Goal: Information Seeking & Learning: Learn about a topic

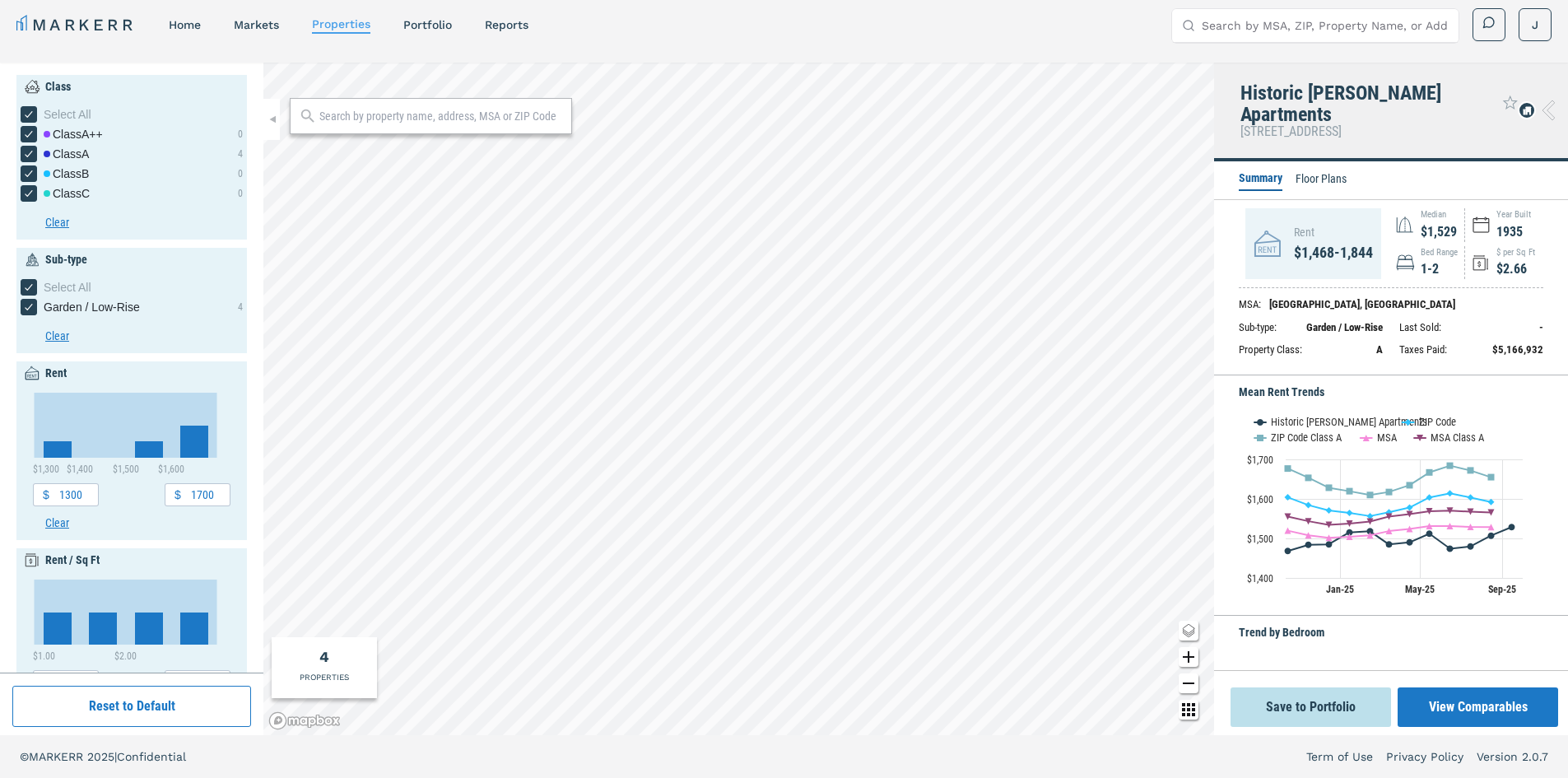
scroll to position [367, 0]
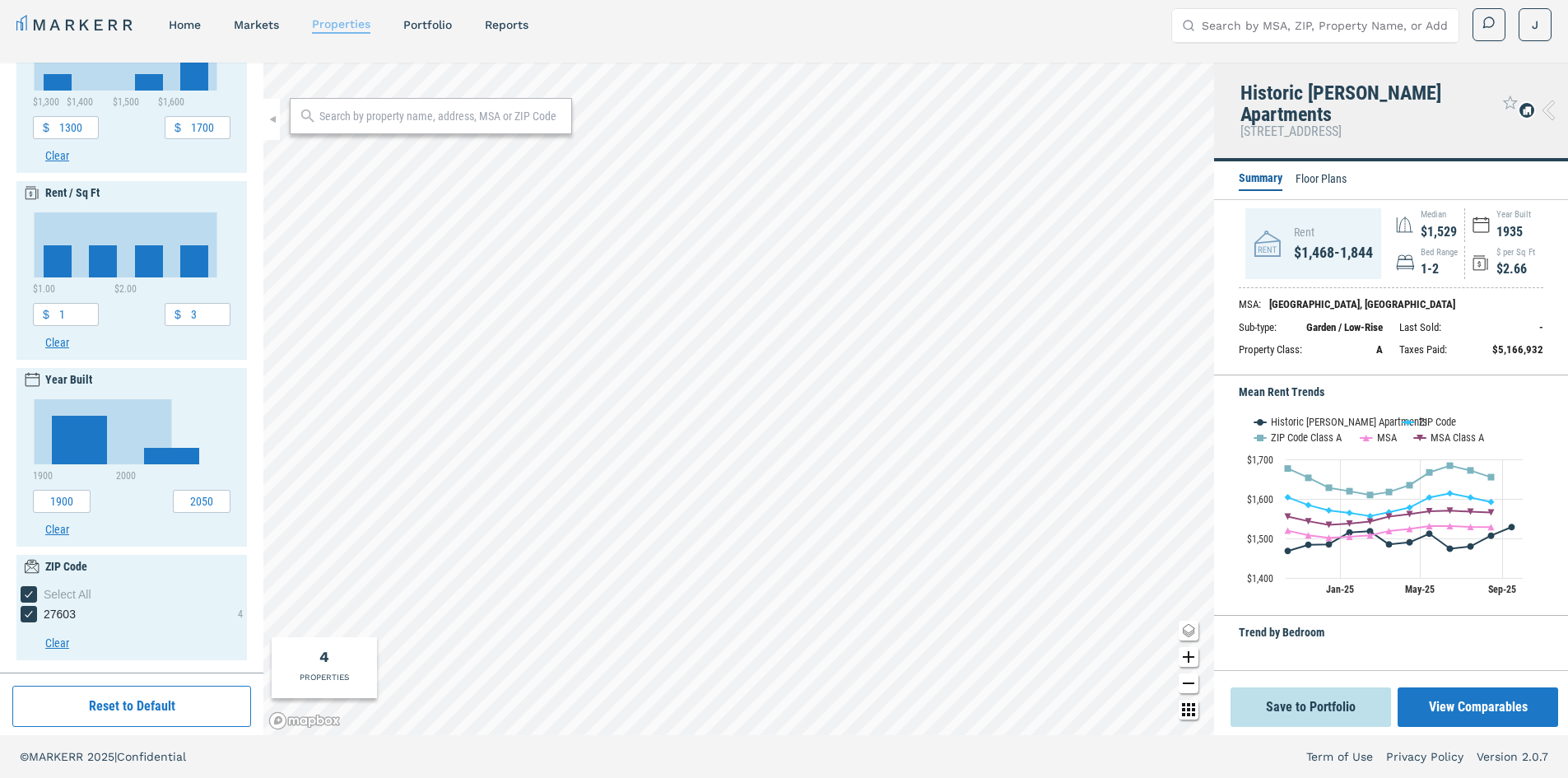
click at [334, 26] on link "properties" at bounding box center [341, 23] width 59 height 13
click at [340, 28] on link "properties" at bounding box center [341, 23] width 59 height 13
click at [257, 19] on link "markets" at bounding box center [256, 24] width 45 height 13
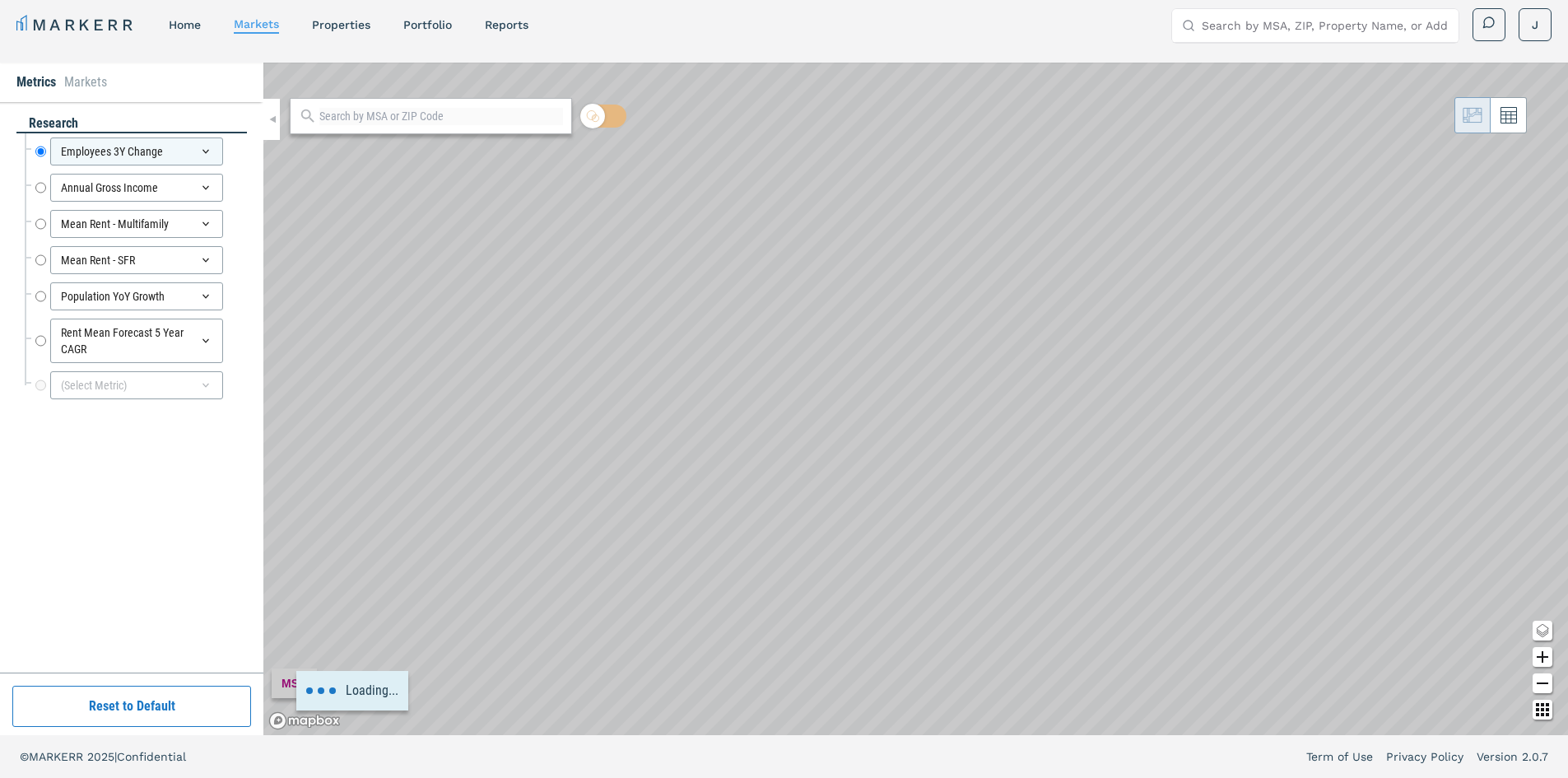
click at [169, 17] on nav "MARKERR home markets properties Portfolio reports" at bounding box center [273, 25] width 512 height 23
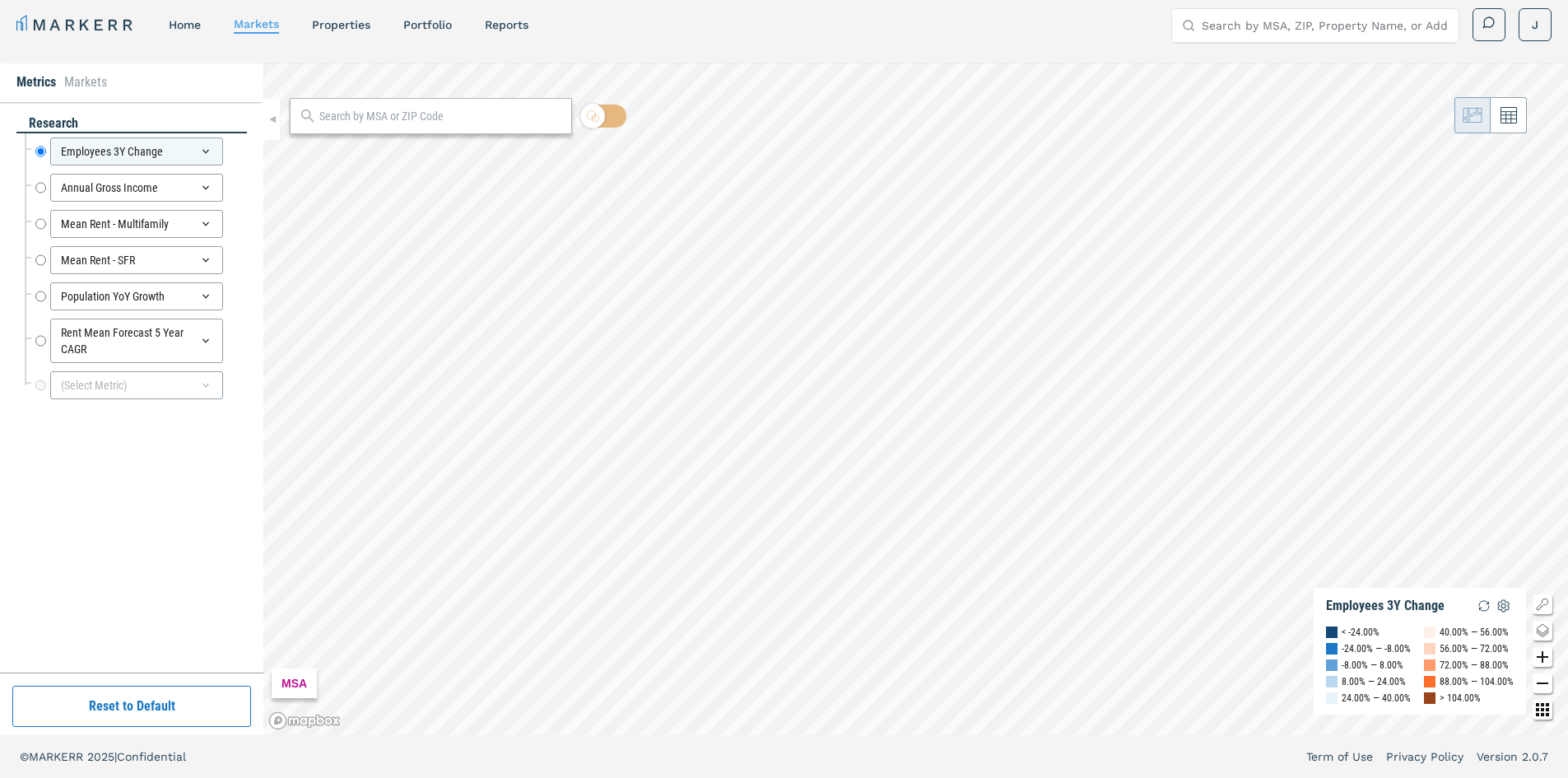
click at [211, 26] on nav "MARKERR home markets properties Portfolio reports" at bounding box center [273, 25] width 512 height 23
click at [354, 25] on link "properties" at bounding box center [341, 24] width 59 height 13
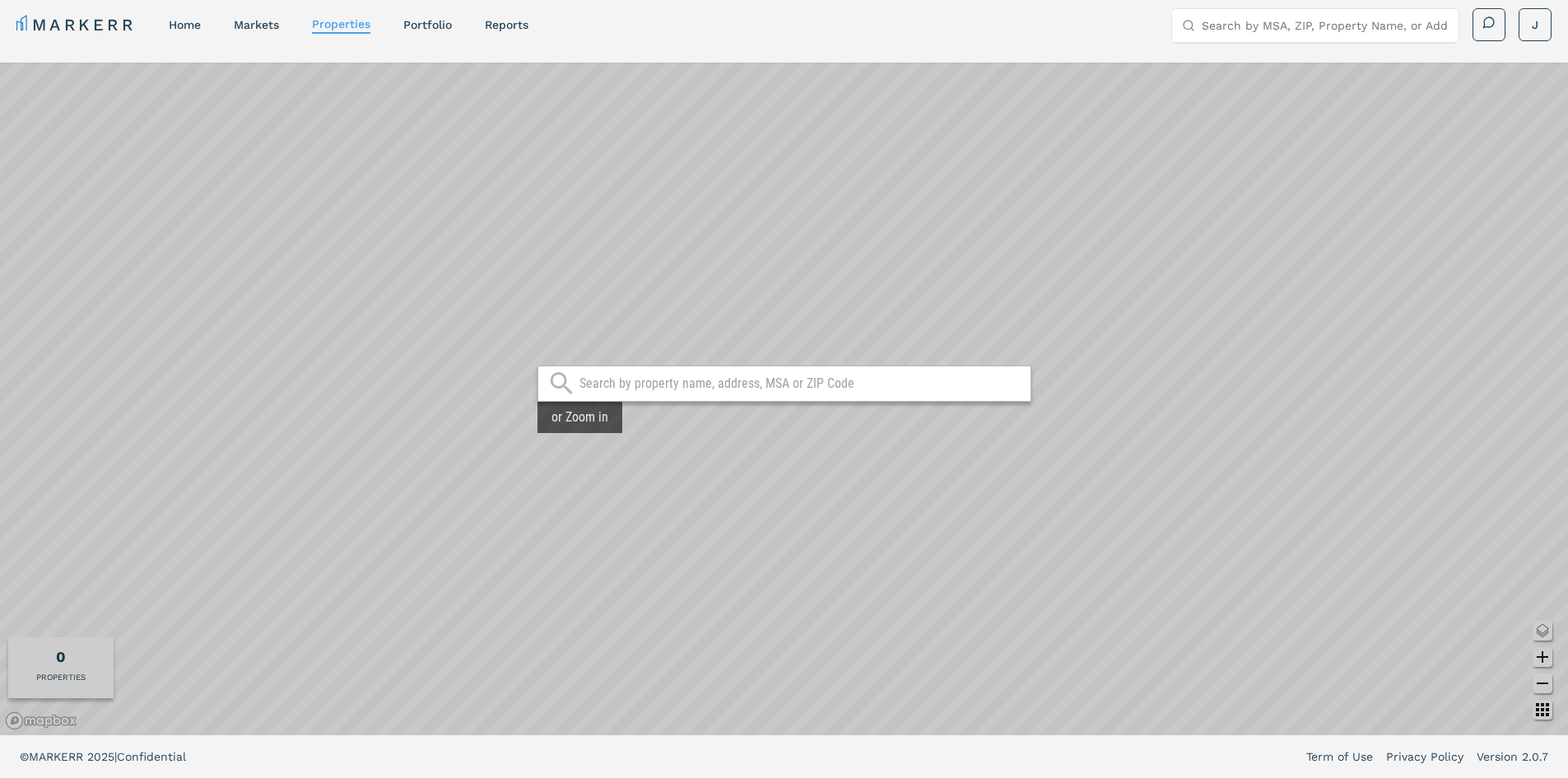
click at [798, 385] on input "text" at bounding box center [801, 383] width 443 height 17
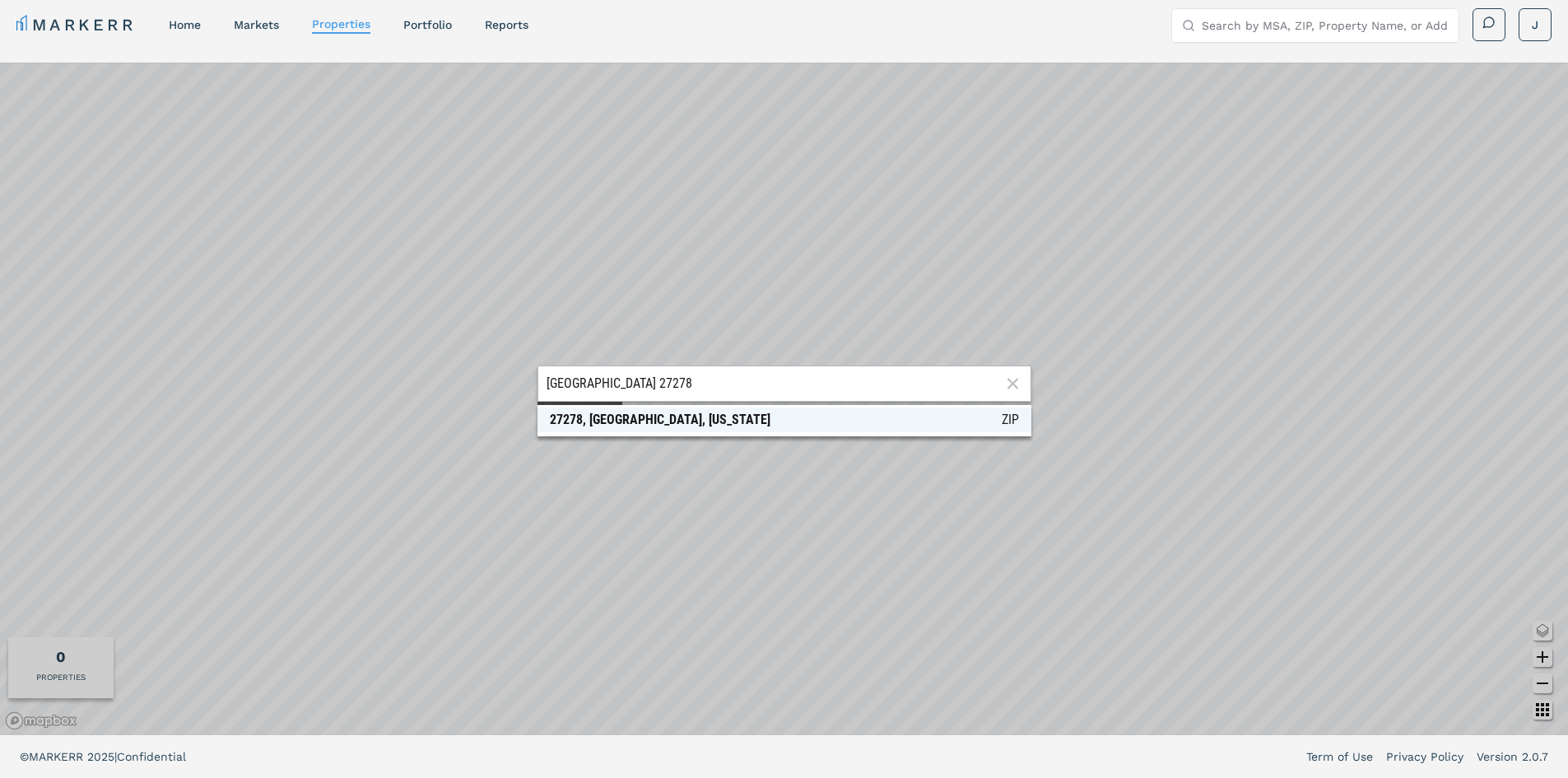
type input "West Village 27278"
click at [874, 418] on span "27278, Hillsborough, North Carolina ZIP" at bounding box center [785, 420] width 494 height 25
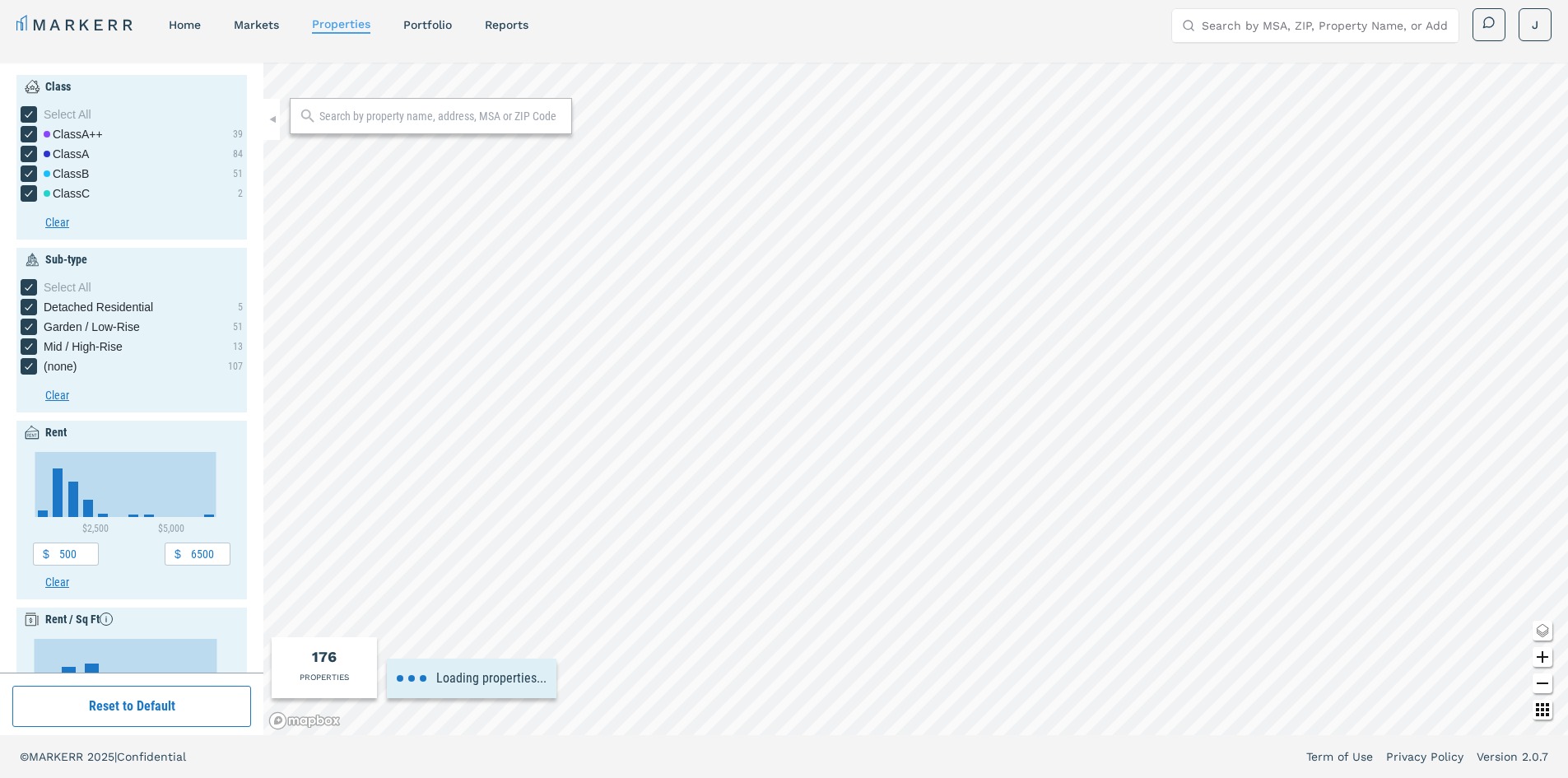
type input "1300"
type input "1700"
type input "1.4"
type input "1.9"
type input "2015"
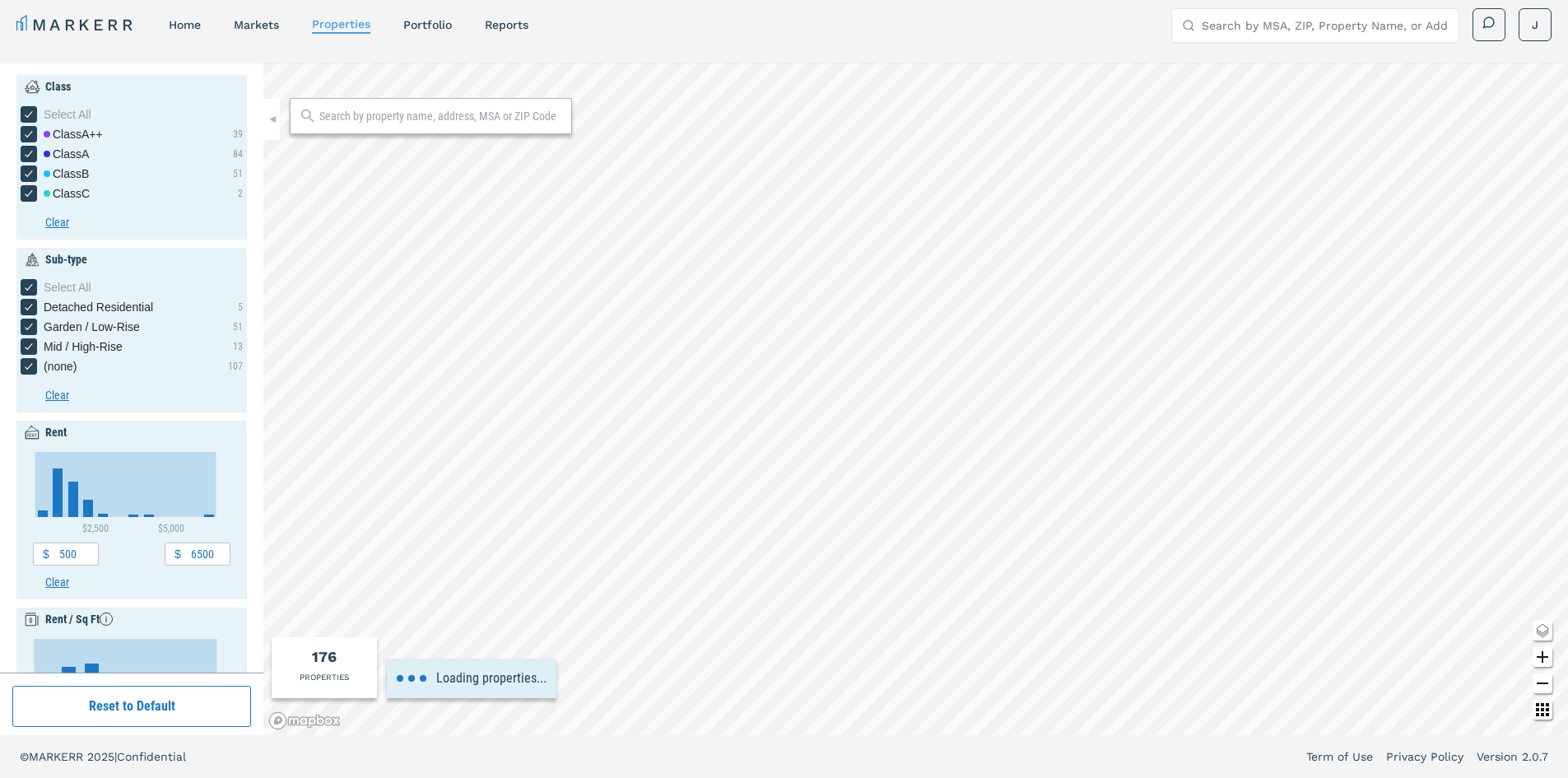
type input "2015"
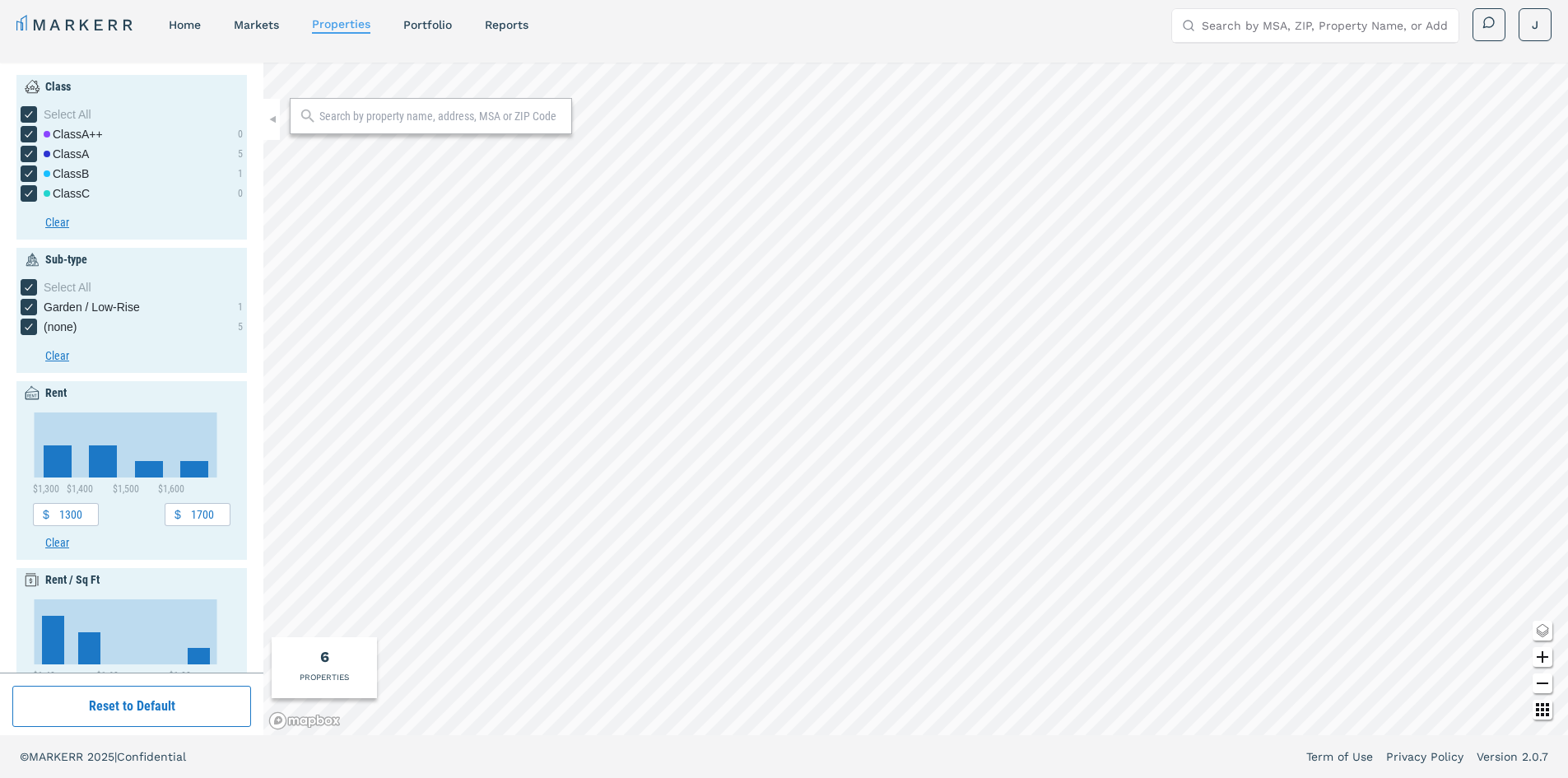
click at [461, 128] on div at bounding box center [431, 116] width 283 height 36
click at [455, 117] on input "text" at bounding box center [441, 116] width 244 height 17
type input "27278"
click at [544, 157] on span "ZIP" at bounding box center [552, 152] width 16 height 17
type input "500"
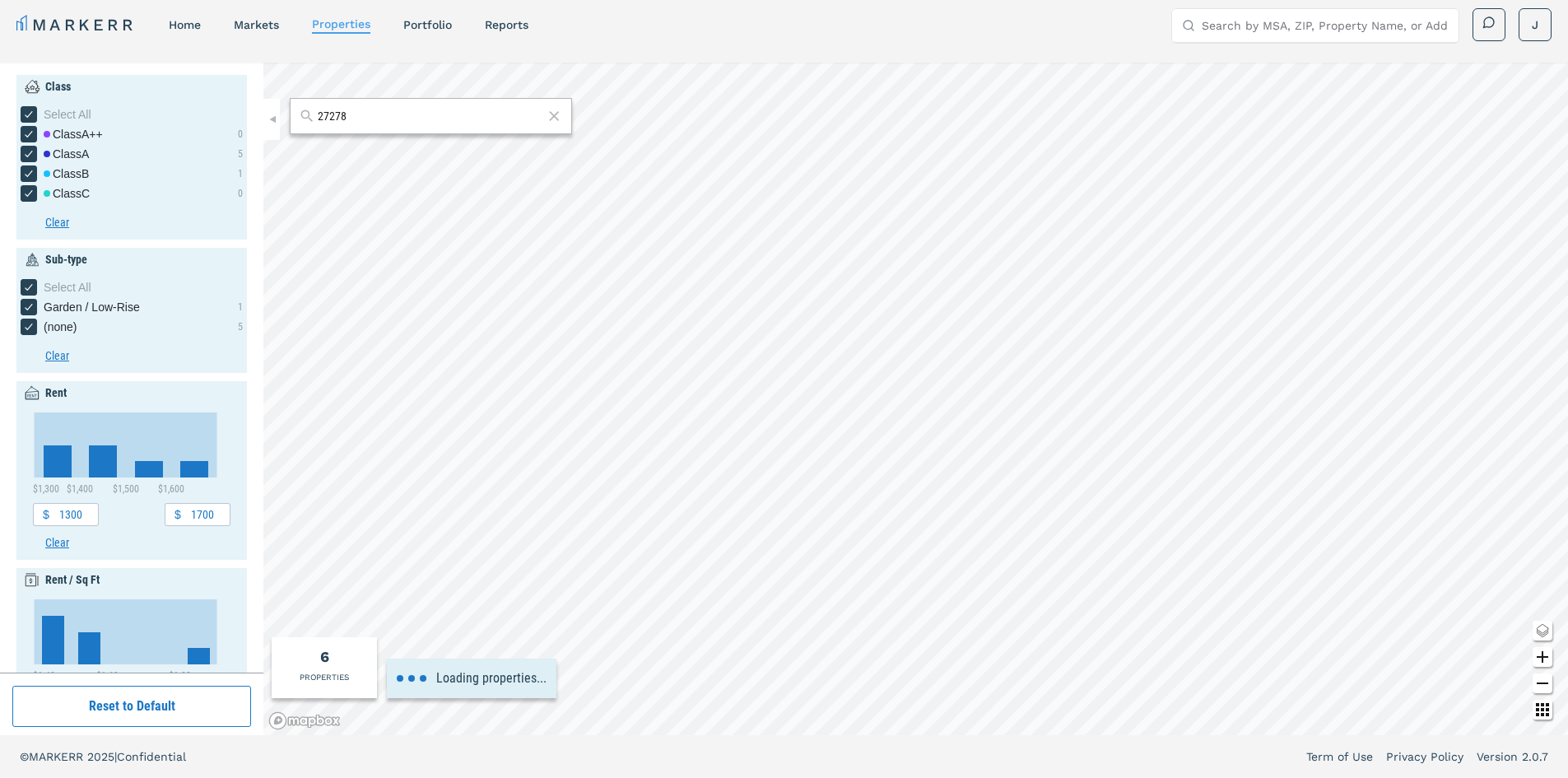
type input "6500"
type input "0.5"
type input "4.5"
type input "1900"
type input "2040"
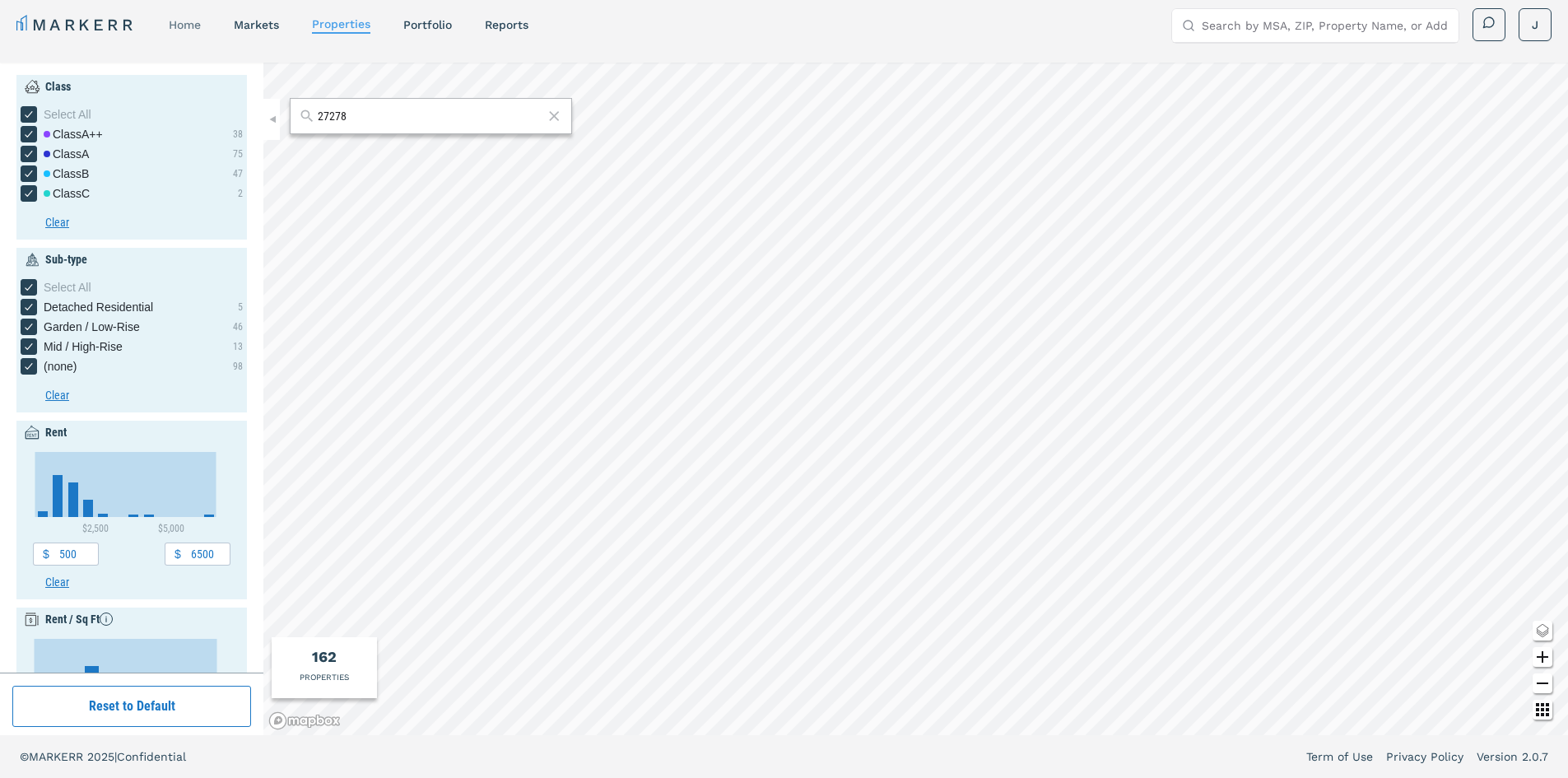
click at [173, 27] on link "home" at bounding box center [185, 24] width 32 height 13
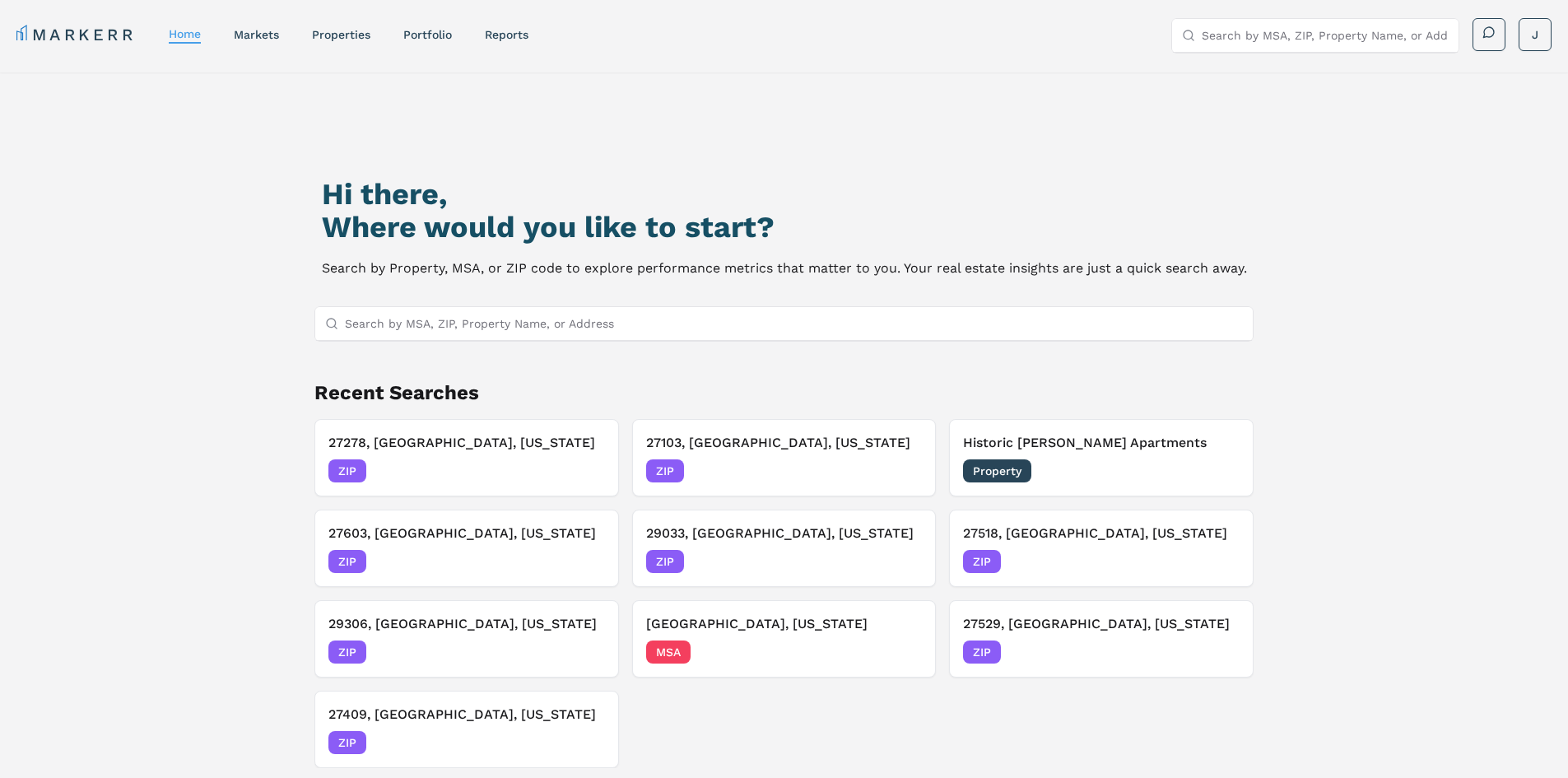
click at [557, 329] on input "Search by MSA, ZIP, Property Name, or Address" at bounding box center [794, 323] width 899 height 33
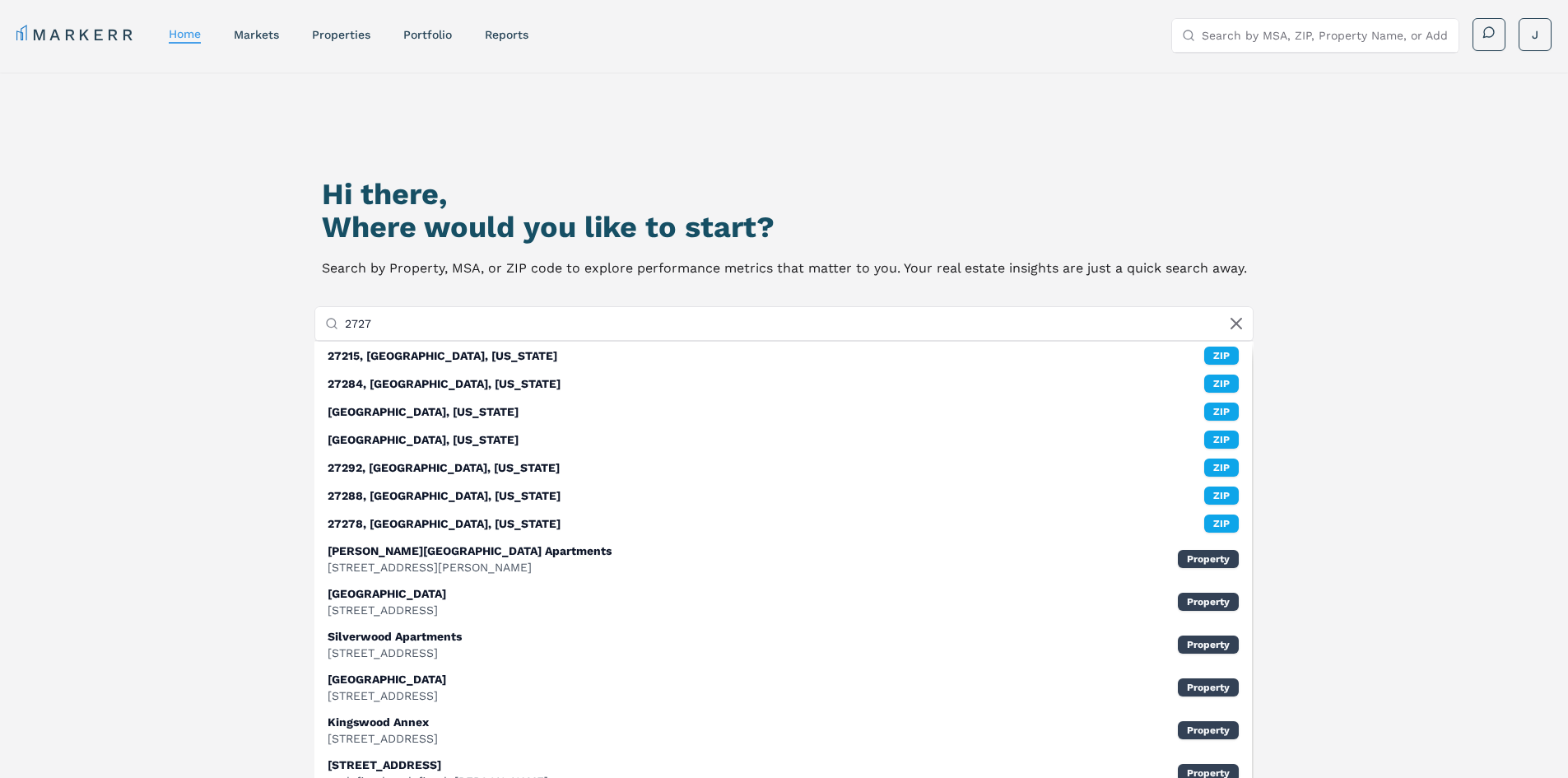
type input "27278"
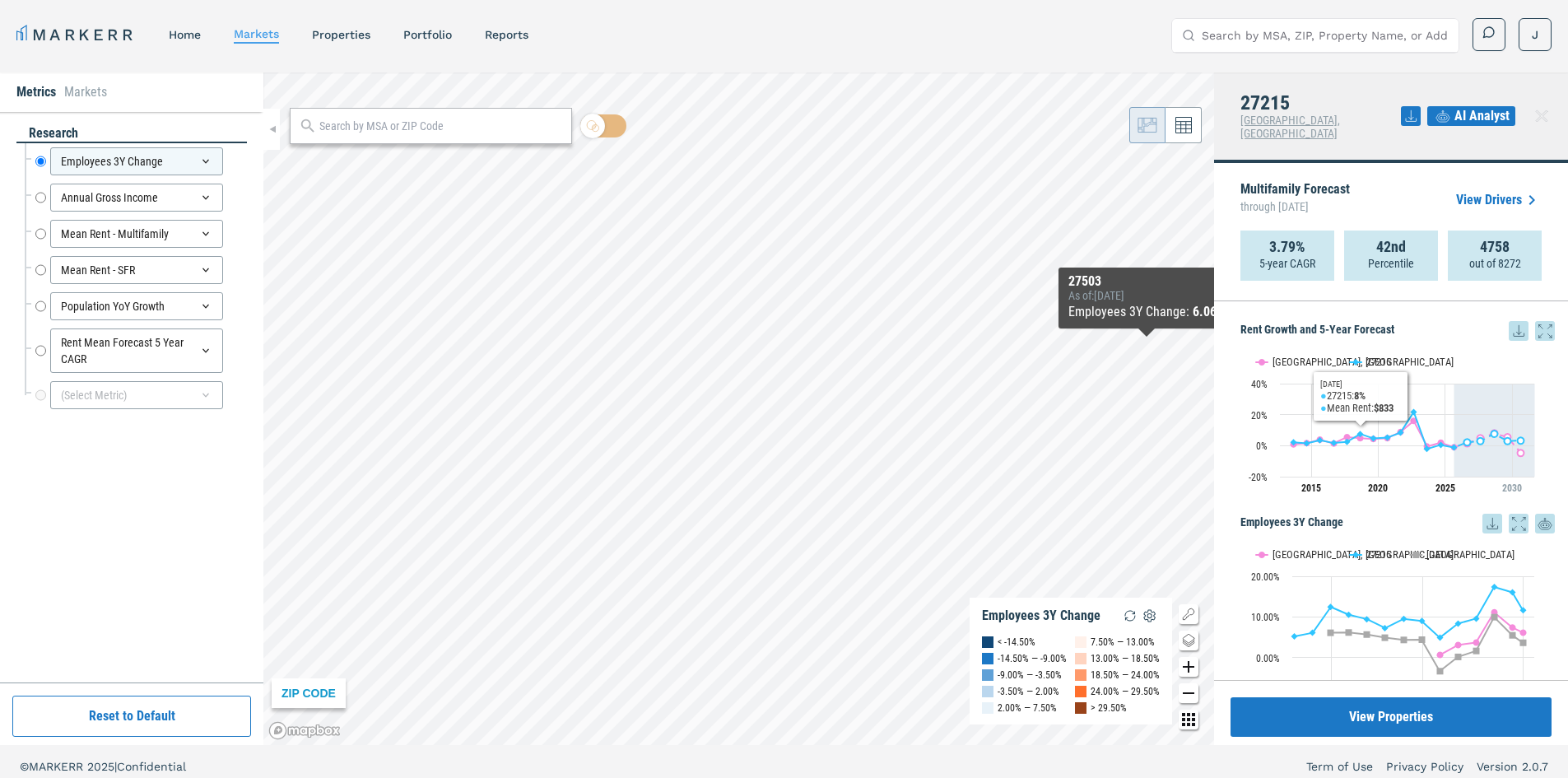
click at [1449, 106] on icon at bounding box center [1443, 116] width 20 height 20
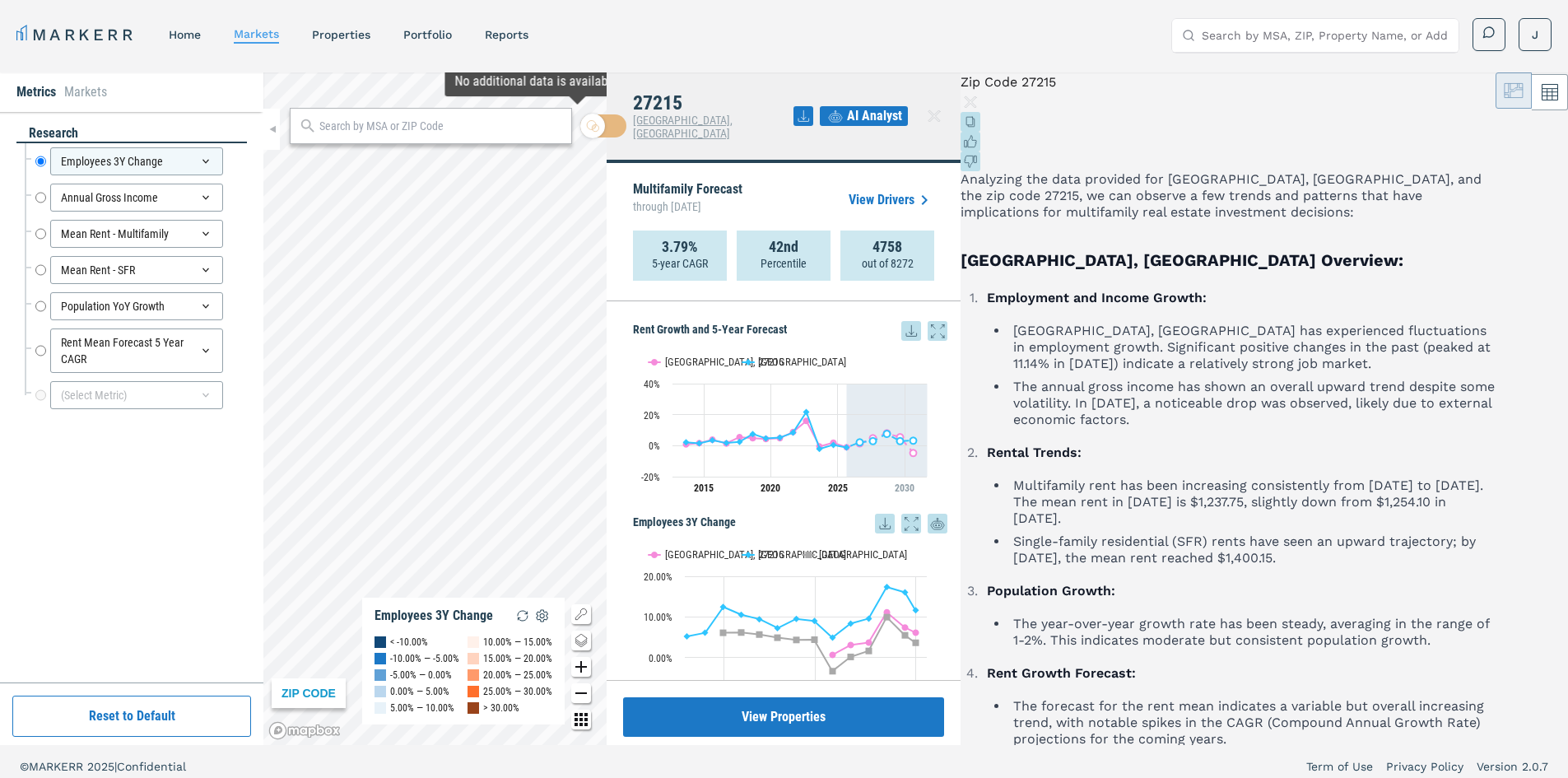
click at [426, 125] on input "text" at bounding box center [441, 125] width 244 height 17
type input "27278"
click at [544, 161] on span "ZIP" at bounding box center [552, 162] width 16 height 17
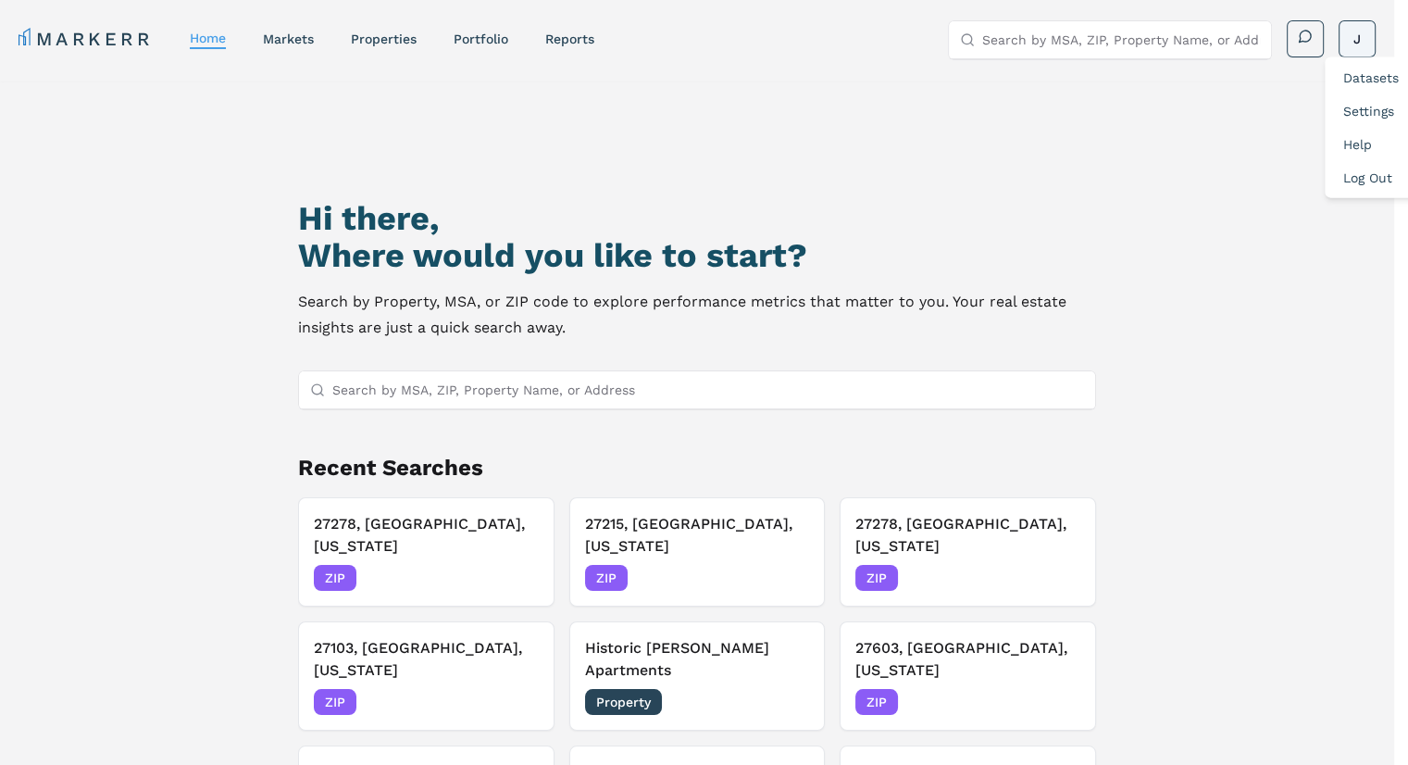
click at [1374, 42] on html "MARKERR home markets properties Portfolio reports Search by MSA, ZIP, Property …" at bounding box center [704, 462] width 1408 height 924
click at [1376, 179] on link "Log Out" at bounding box center [1368, 177] width 49 height 15
